Goal: Task Accomplishment & Management: Manage account settings

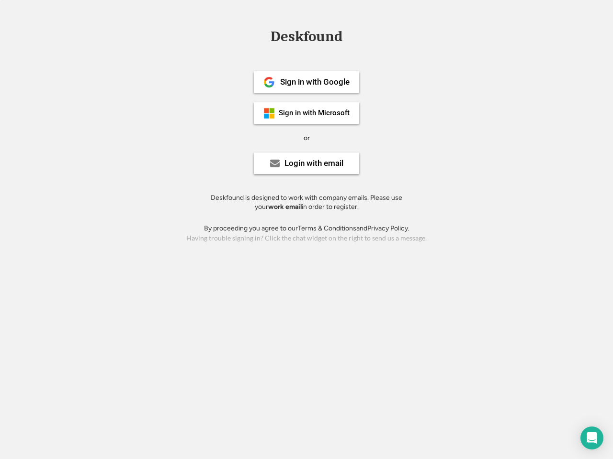
click at [306, 137] on div "or" at bounding box center [306, 139] width 6 height 10
click at [306, 38] on div "Deskfound" at bounding box center [306, 36] width 81 height 15
click at [262, 36] on div "Deskfound" at bounding box center [306, 38] width 613 height 18
click at [306, 38] on div "Deskfound" at bounding box center [306, 36] width 81 height 15
click at [306, 138] on div "or" at bounding box center [306, 139] width 6 height 10
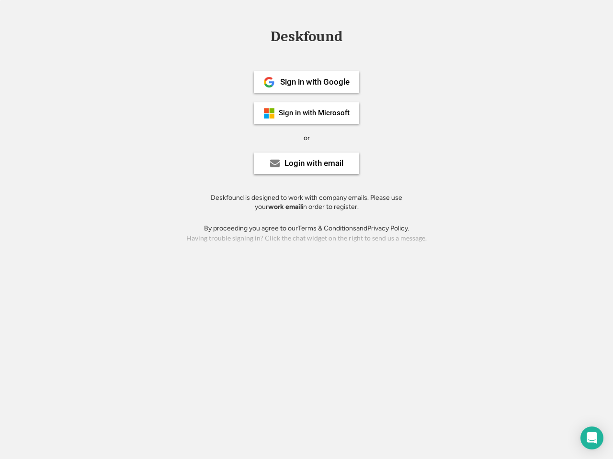
click at [306, 82] on div "Sign in with Google" at bounding box center [314, 82] width 69 height 8
click at [314, 82] on div "Sign in with Google" at bounding box center [314, 82] width 69 height 8
click at [269, 82] on img at bounding box center [268, 82] width 11 height 11
click at [306, 113] on div "Sign in with Microsoft" at bounding box center [314, 113] width 71 height 7
click at [314, 113] on div "Sign in with Microsoft" at bounding box center [314, 113] width 71 height 7
